Goal: Task Accomplishment & Management: Manage account settings

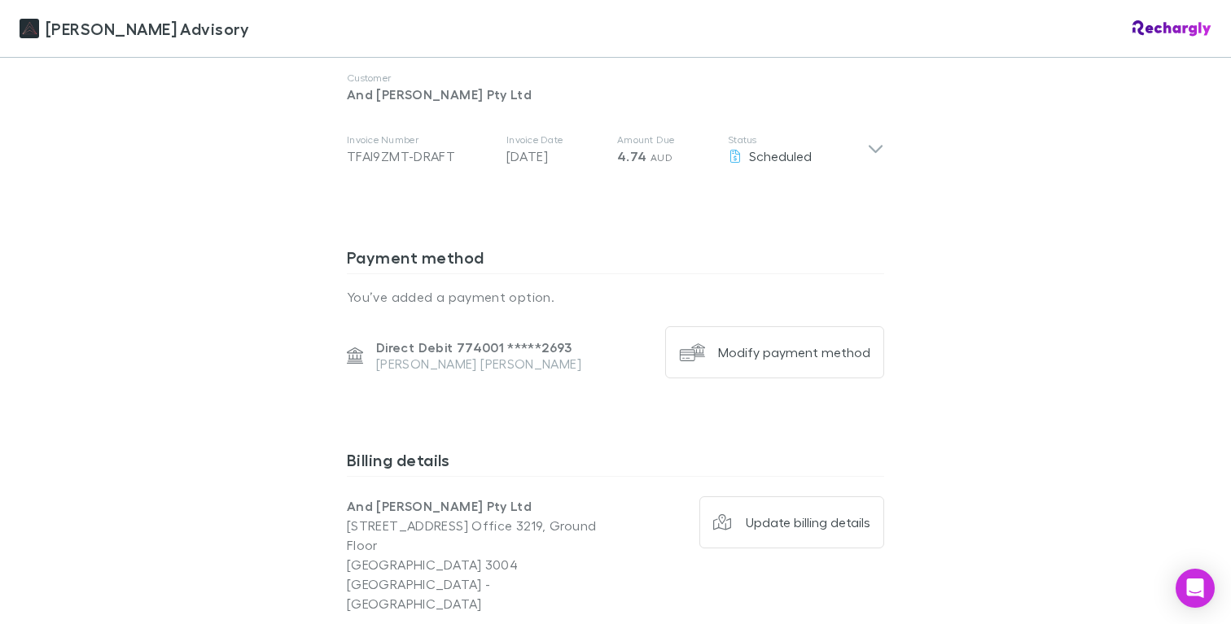
scroll to position [916, 0]
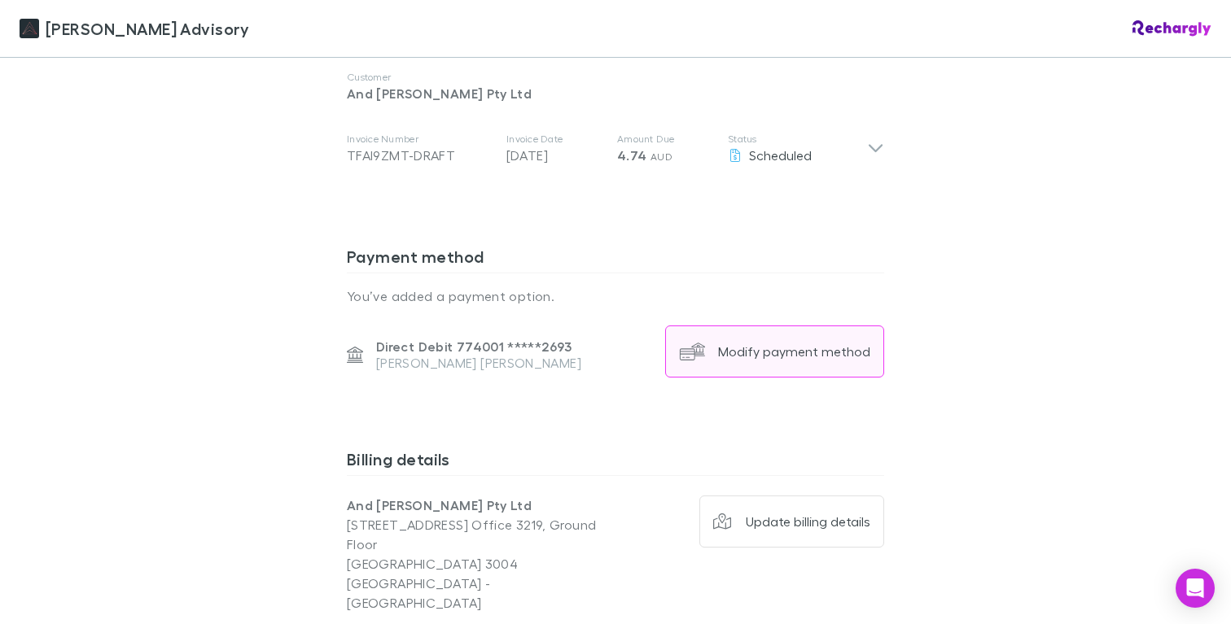
click at [735, 360] on div "Modify payment method" at bounding box center [794, 351] width 152 height 16
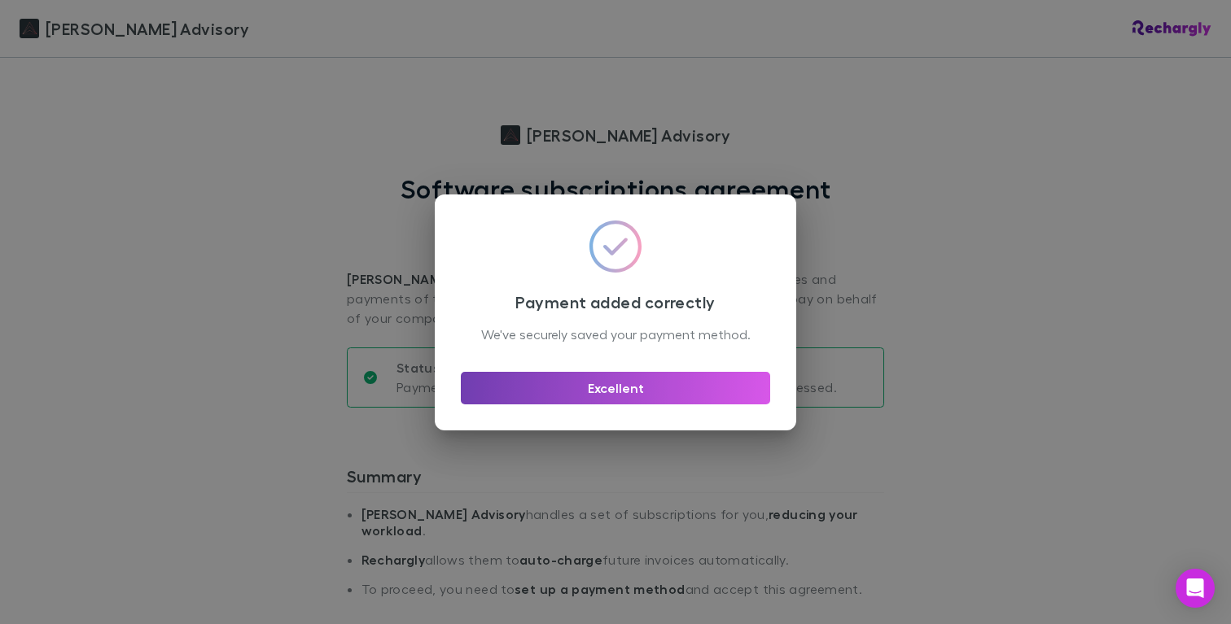
click at [518, 400] on button "Excellent" at bounding box center [615, 388] width 309 height 33
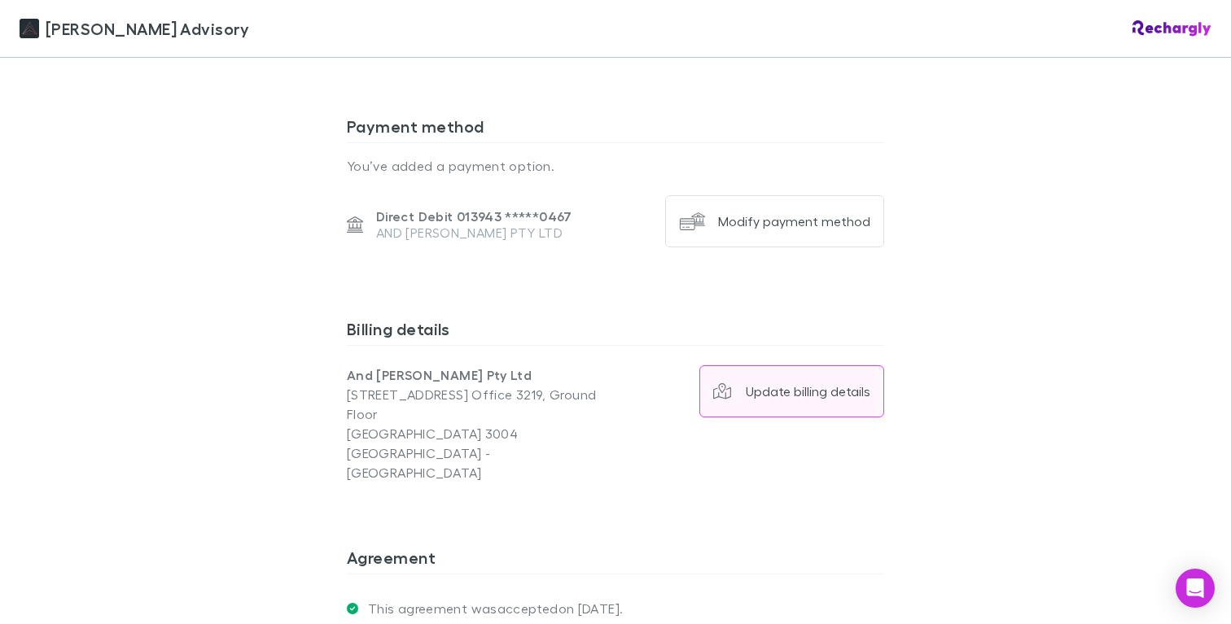
scroll to position [1047, 0]
click at [758, 378] on button "Update billing details" at bounding box center [792, 390] width 186 height 52
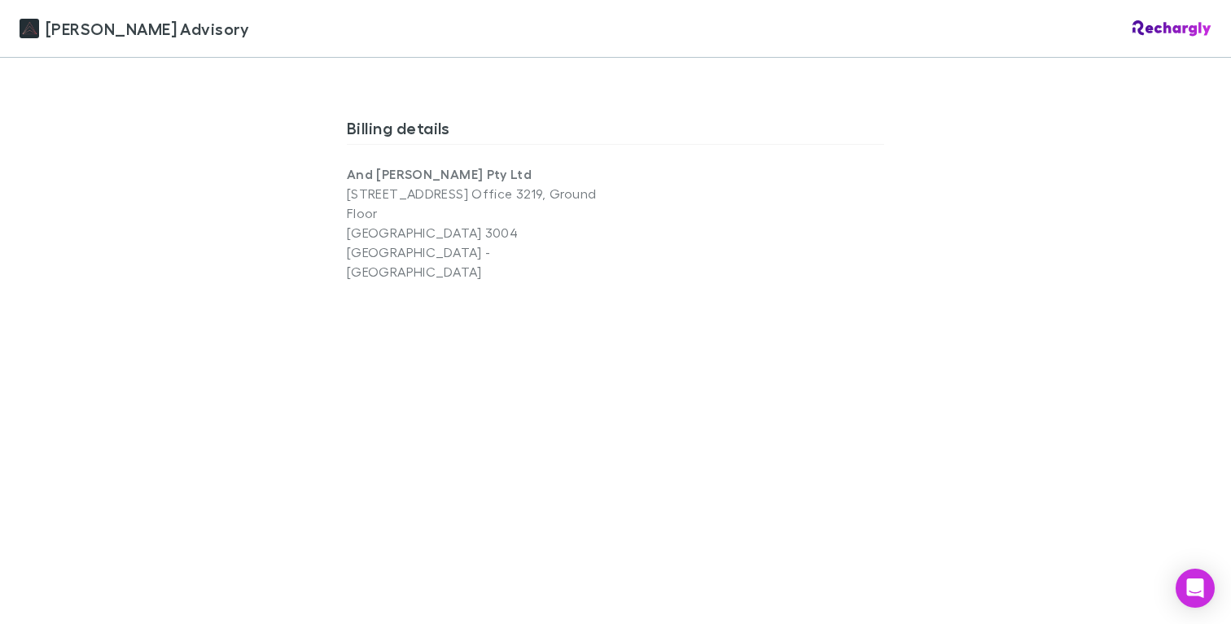
scroll to position [1276, 0]
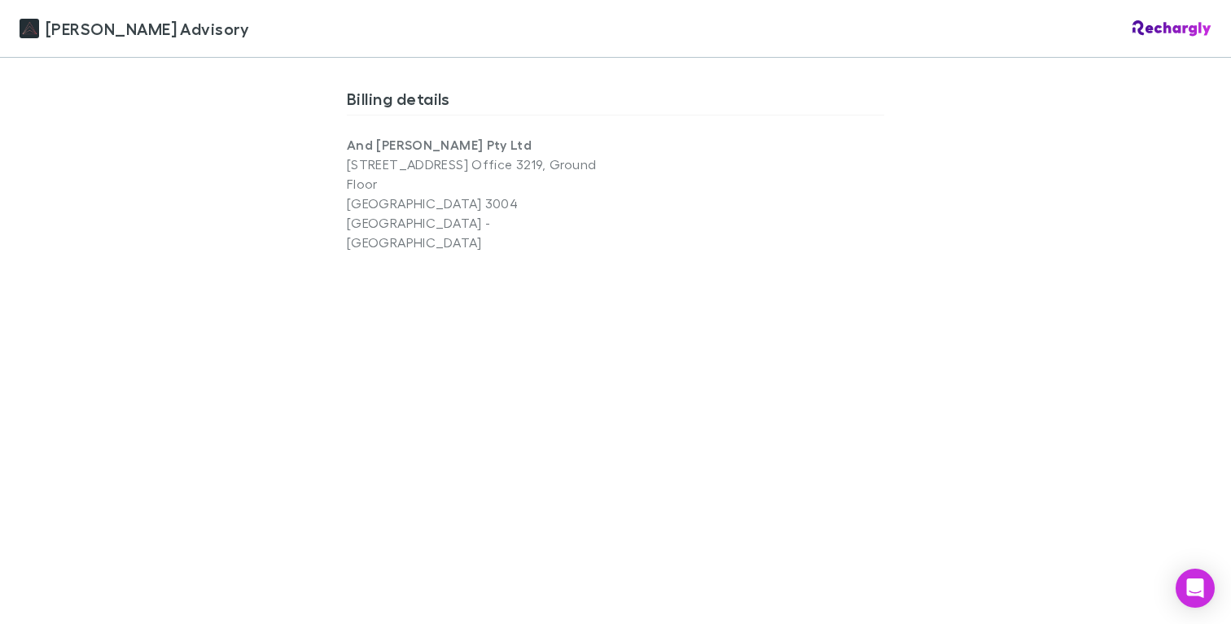
click at [258, 274] on div "[PERSON_NAME] Advisory [PERSON_NAME] Advisory Software subscriptions agreement …" at bounding box center [615, 312] width 1231 height 624
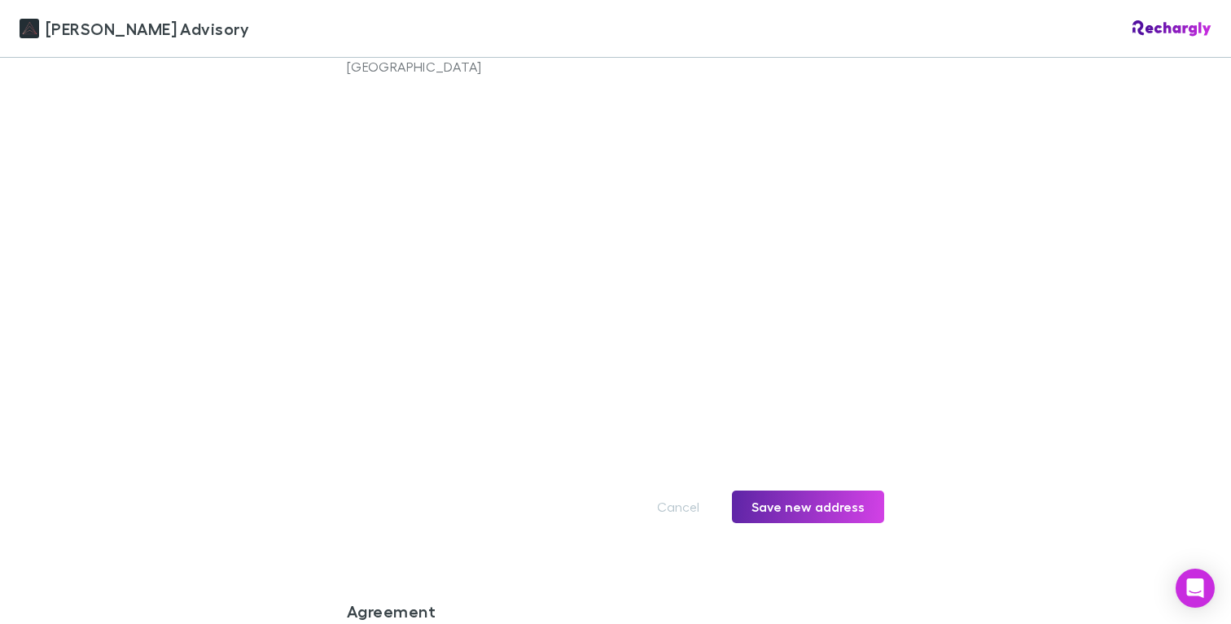
scroll to position [1473, 0]
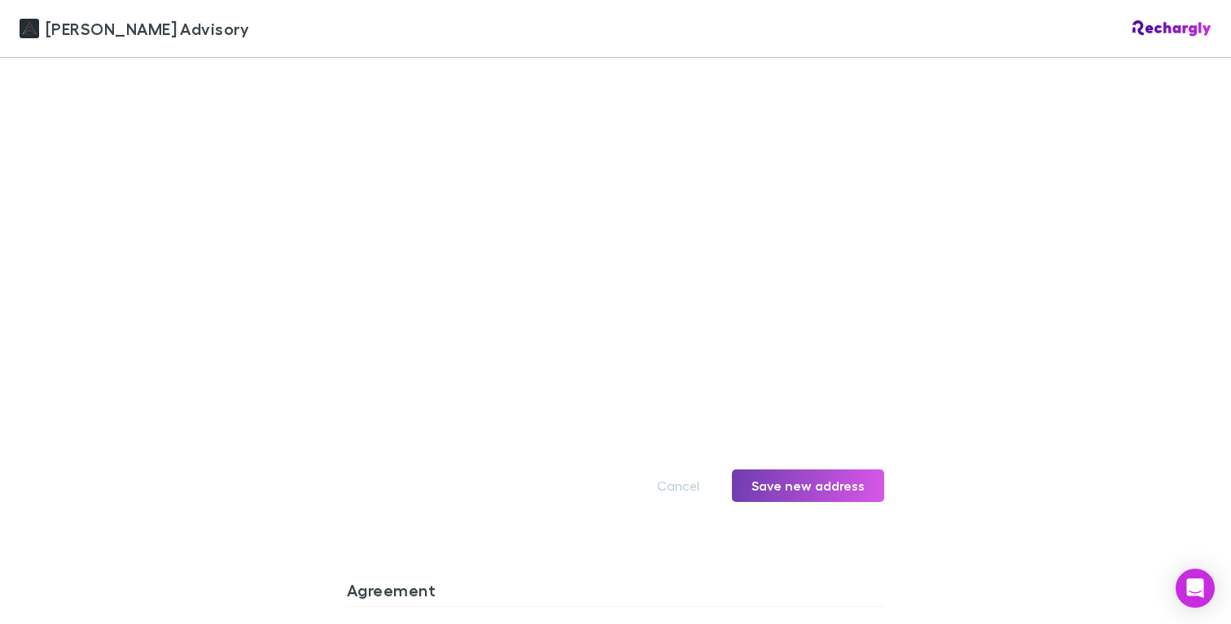
click at [789, 470] on button "Save new address" at bounding box center [808, 486] width 152 height 33
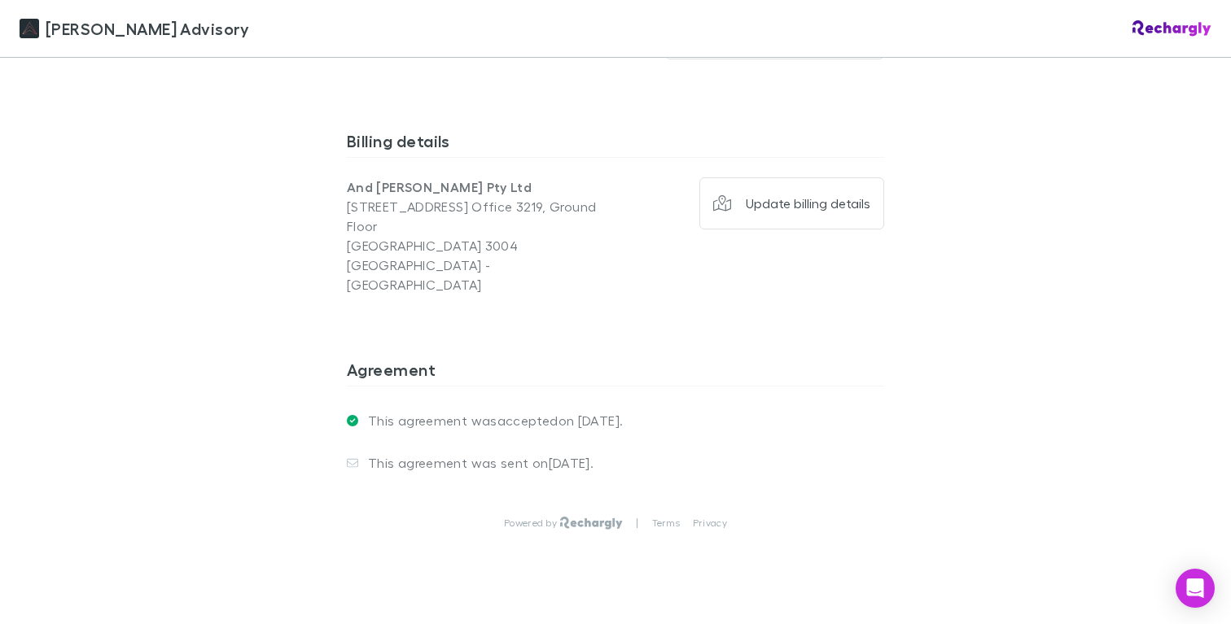
scroll to position [1231, 0]
